Goal: Task Accomplishment & Management: Use online tool/utility

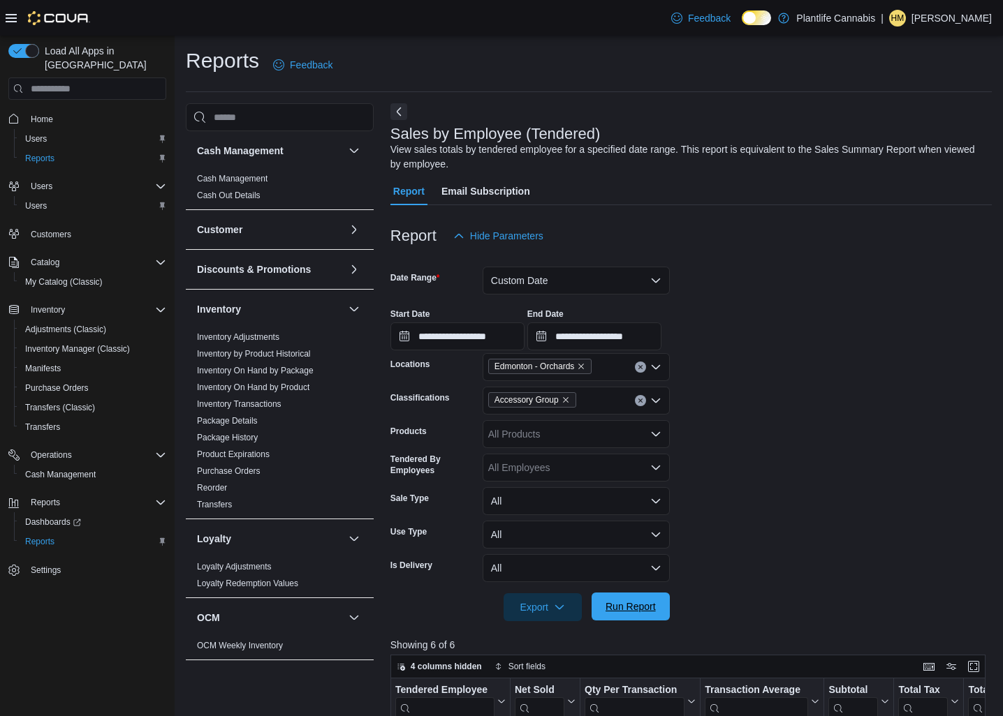
scroll to position [156, 0]
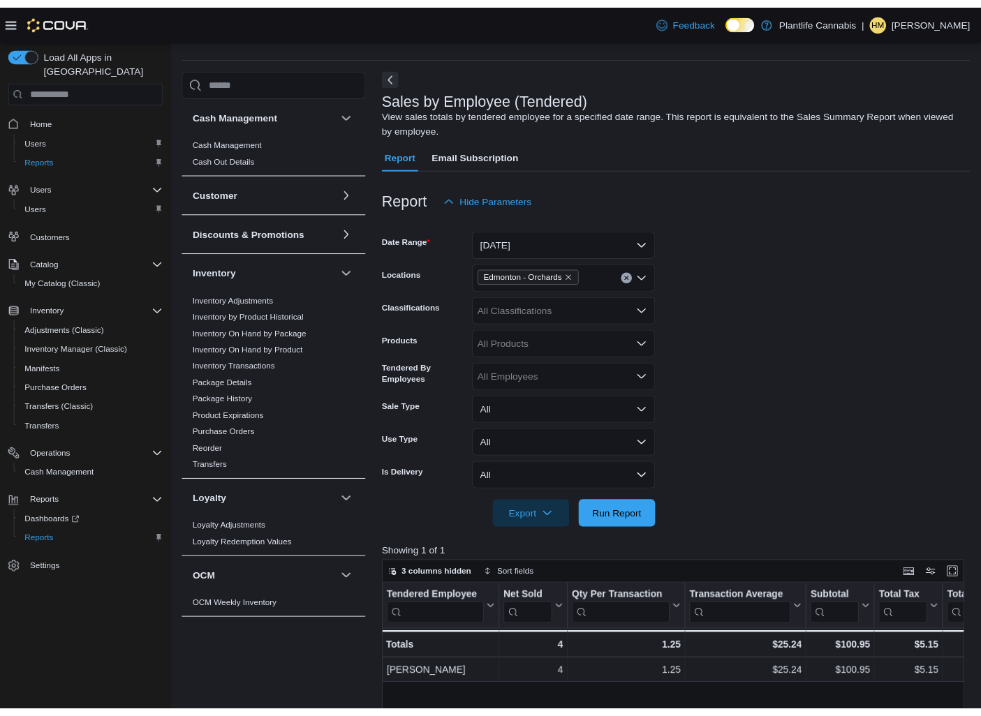
scroll to position [376, 0]
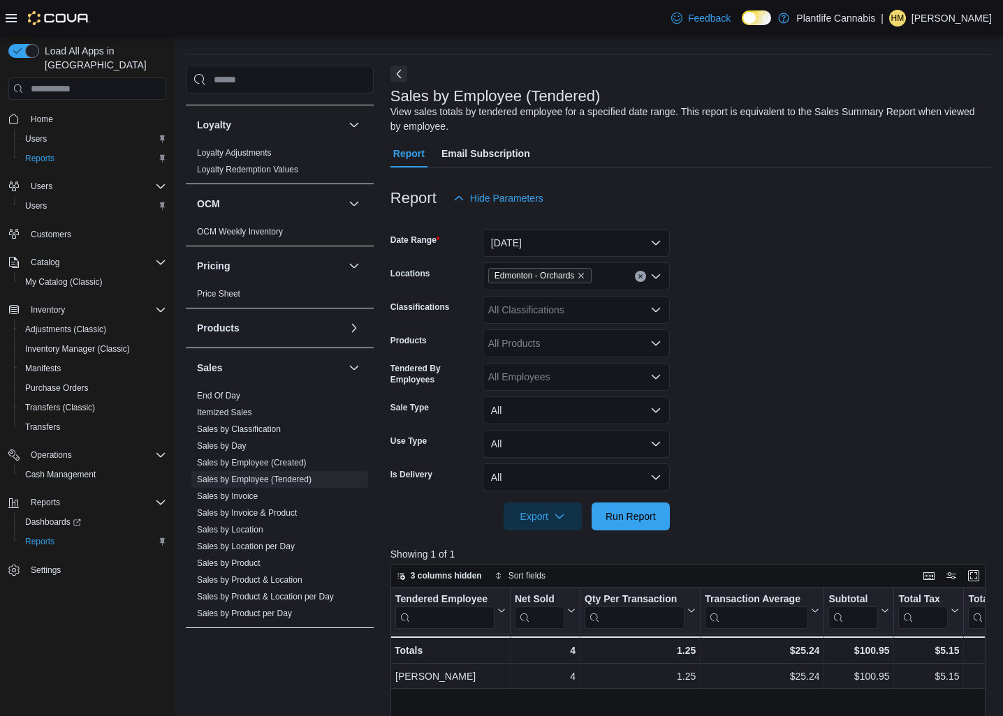
click at [607, 494] on div at bounding box center [690, 497] width 601 height 11
click at [604, 503] on div "Export Run Report" at bounding box center [529, 517] width 279 height 28
click at [603, 523] on span "Run Report" at bounding box center [630, 516] width 61 height 28
click at [643, 522] on span "Run Report" at bounding box center [630, 516] width 50 height 14
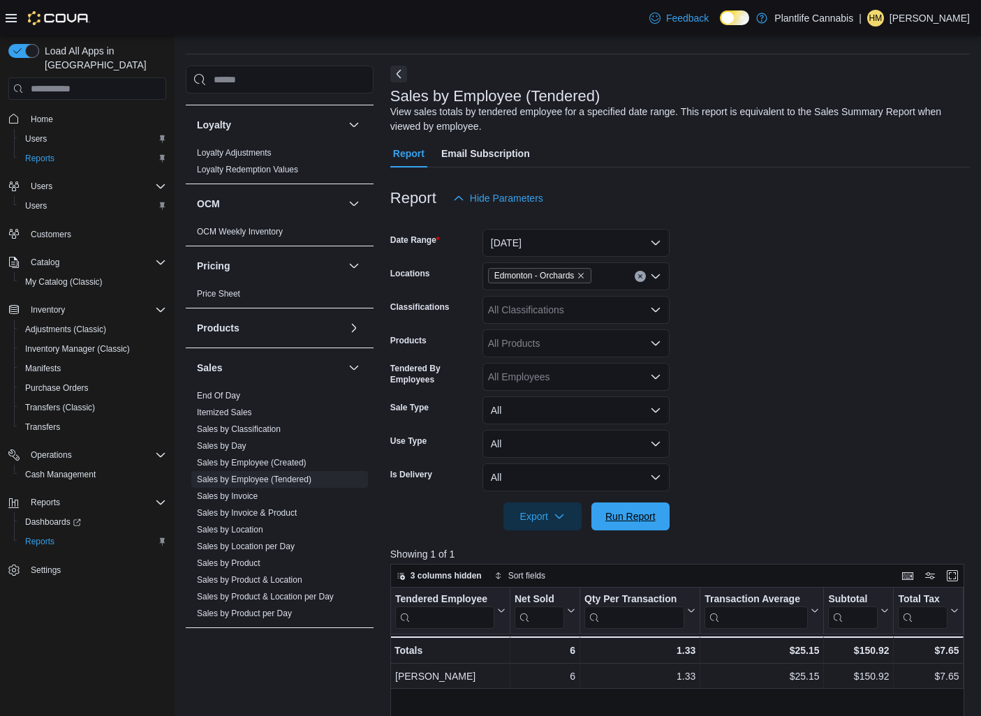
drag, startPoint x: 611, startPoint y: 515, endPoint x: 885, endPoint y: 584, distance: 282.4
click at [611, 515] on span "Run Report" at bounding box center [630, 517] width 50 height 14
click at [616, 512] on span "Run Report" at bounding box center [630, 517] width 50 height 14
click at [613, 517] on span "Run Report" at bounding box center [630, 516] width 50 height 14
